Goal: Obtain resource: Download file/media

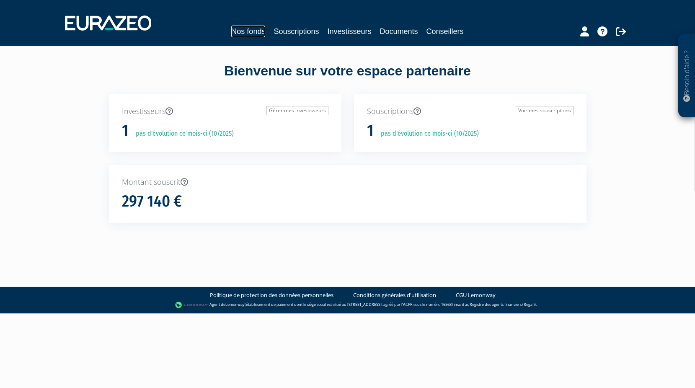
click at [247, 30] on link "Nos fonds" at bounding box center [248, 32] width 34 height 12
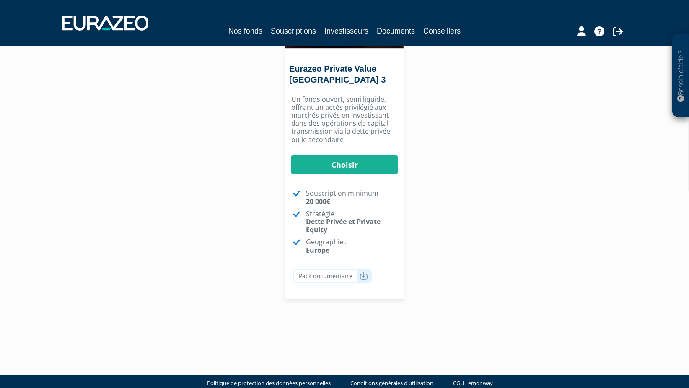
scroll to position [541, 0]
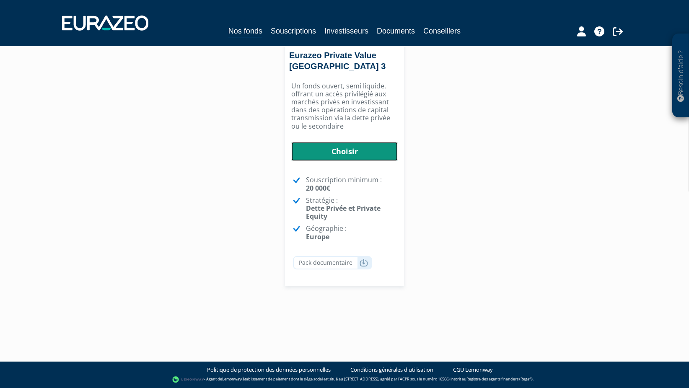
click at [342, 148] on link "Choisir" at bounding box center [344, 151] width 106 height 19
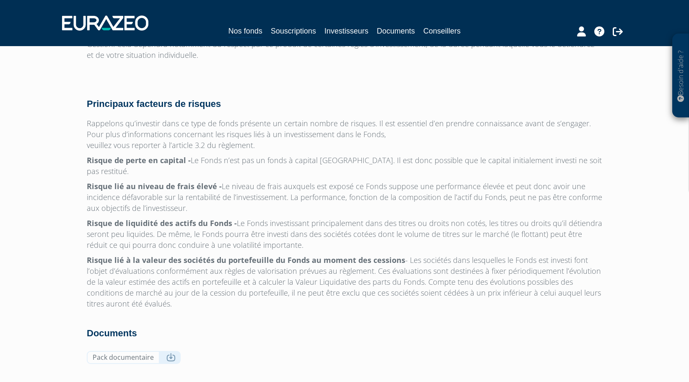
scroll to position [2645, 0]
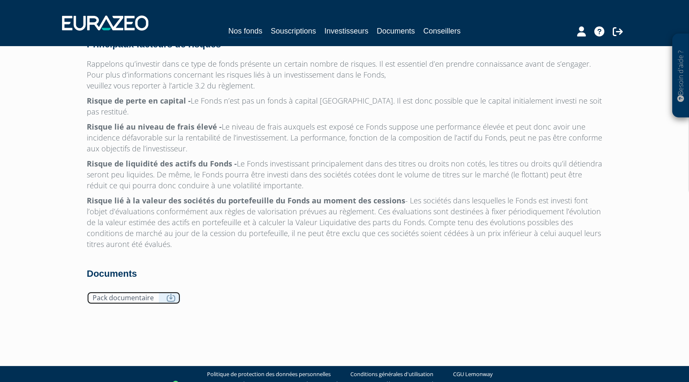
click at [169, 293] on icon at bounding box center [170, 297] width 9 height 8
